Goal: Task Accomplishment & Management: Manage account settings

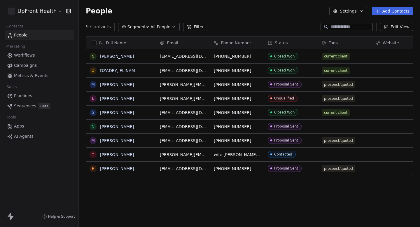
scroll to position [200, 341]
click at [39, 11] on html "UpFront Health Contacts People Marketing Workflows Campaigns Metrics & Events S…" at bounding box center [210, 113] width 420 height 227
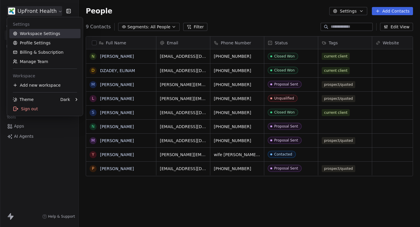
click at [42, 36] on link "Workspace Settings" at bounding box center [44, 33] width 71 height 9
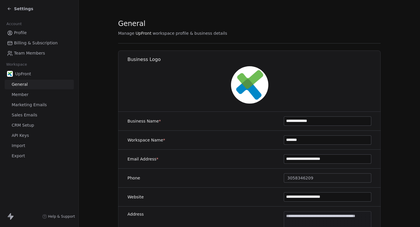
click at [39, 103] on span "Marketing Emails" at bounding box center [29, 105] width 35 height 6
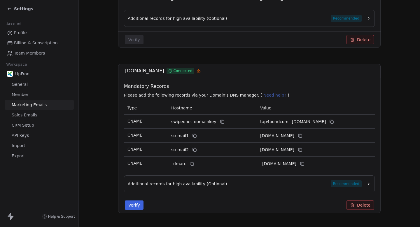
scroll to position [225, 0]
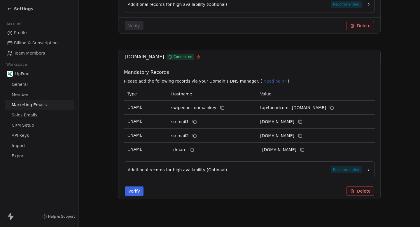
click at [359, 191] on button "Delete" at bounding box center [360, 190] width 27 height 9
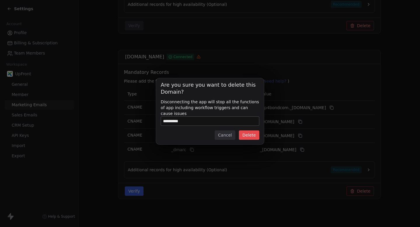
type input "**********"
click at [249, 134] on button "Delete" at bounding box center [249, 134] width 20 height 9
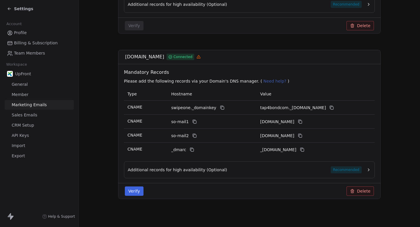
click at [360, 191] on button "Delete" at bounding box center [360, 190] width 27 height 9
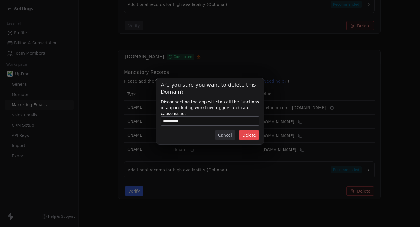
type input "**********"
click at [249, 133] on button "Delete" at bounding box center [249, 134] width 20 height 9
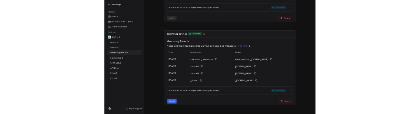
scroll to position [218, 0]
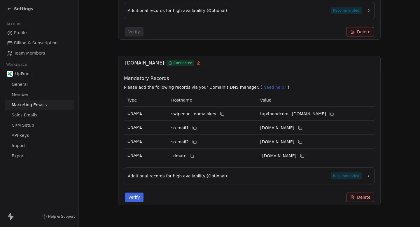
click at [368, 197] on button "Delete" at bounding box center [360, 197] width 27 height 9
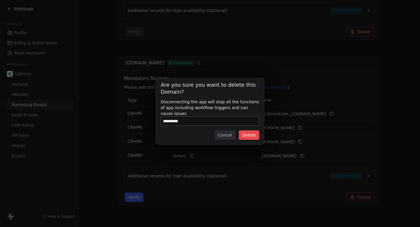
type input "**********"
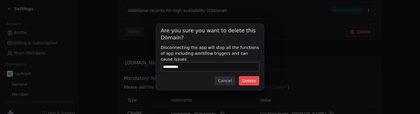
click at [249, 83] on button "Delete" at bounding box center [249, 80] width 20 height 9
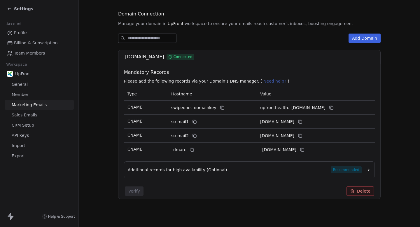
scroll to position [59, 0]
